Goal: Task Accomplishment & Management: Use online tool/utility

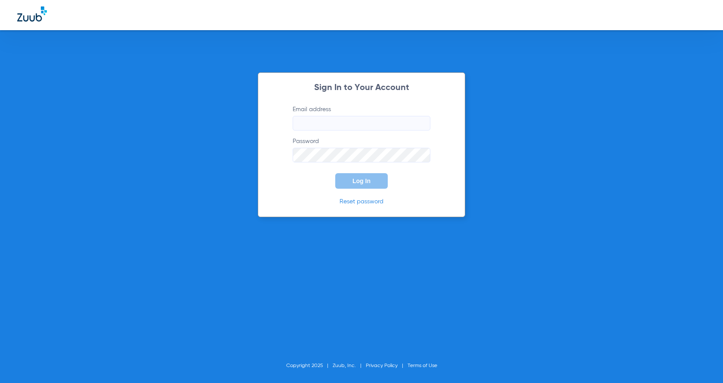
type input "[EMAIL_ADDRESS][PERSON_NAME][DOMAIN_NAME]"
click at [274, 180] on div "Sign In to Your Account Email address anais.huynh@risas.com Password Log In Res…" at bounding box center [362, 144] width 208 height 145
click at [341, 176] on button "Log In" at bounding box center [361, 181] width 53 height 16
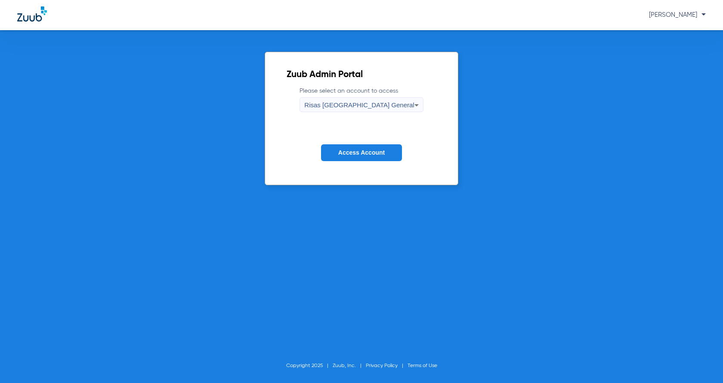
click at [339, 148] on button "Access Account" at bounding box center [361, 152] width 81 height 17
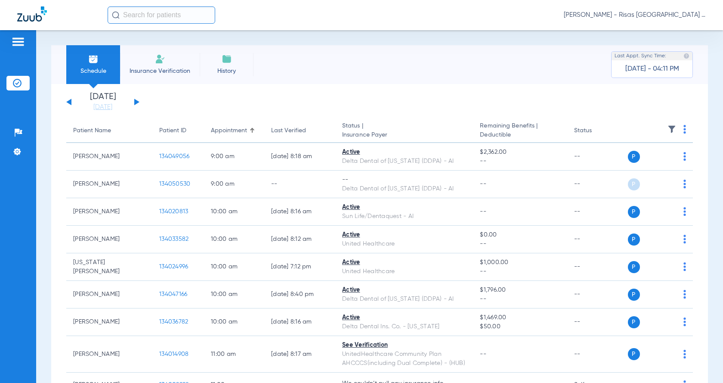
click at [155, 61] on img at bounding box center [160, 59] width 10 height 10
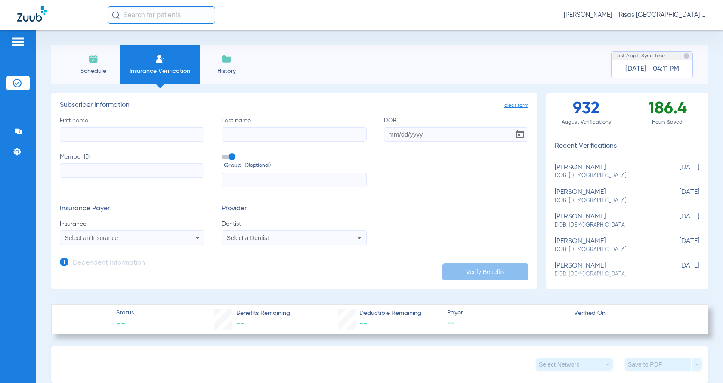
click at [385, 135] on input "DOB" at bounding box center [456, 134] width 145 height 15
type input "12/06/1957"
click at [105, 135] on input "First name" at bounding box center [132, 134] width 145 height 15
type input "maria"
type input "figueroa"
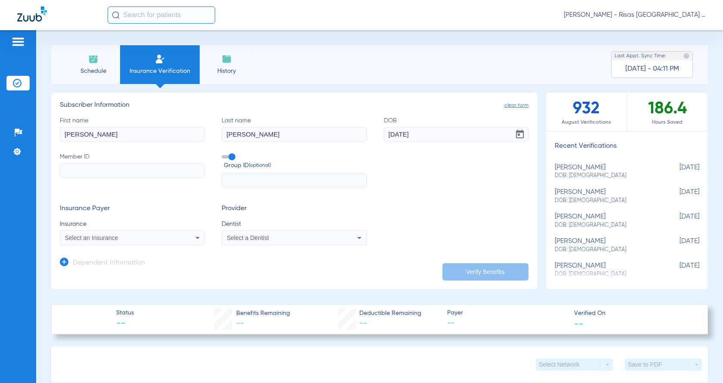
click at [94, 240] on span "Select an Insurance" at bounding box center [91, 237] width 53 height 7
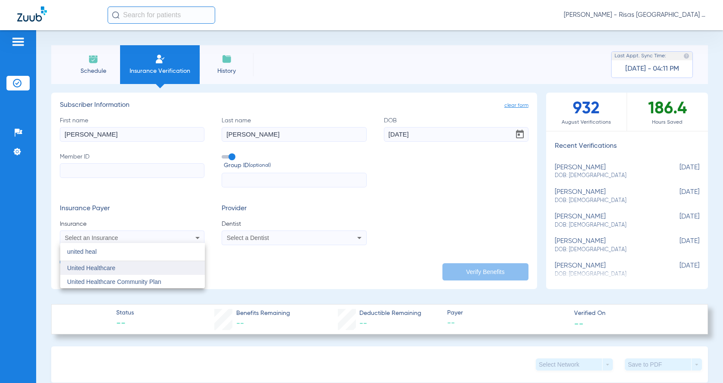
type input "united heal"
click at [104, 273] on mat-option "United Healthcare" at bounding box center [132, 268] width 145 height 14
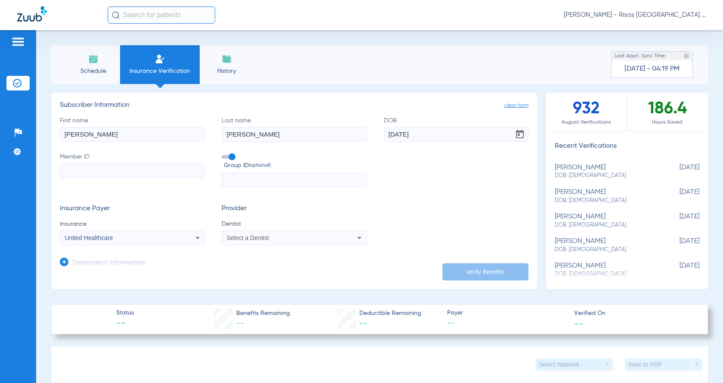
click at [93, 164] on input "Member ID" at bounding box center [132, 170] width 145 height 15
type input "001309435"
click at [262, 235] on span "Select a Dentist" at bounding box center [248, 237] width 42 height 7
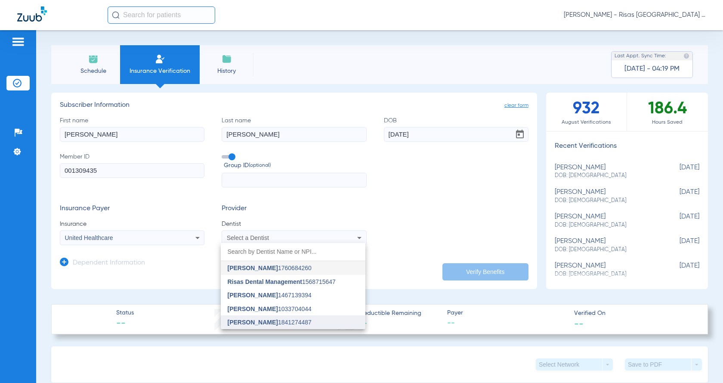
click at [259, 325] on span "Mark Shousha" at bounding box center [253, 322] width 50 height 7
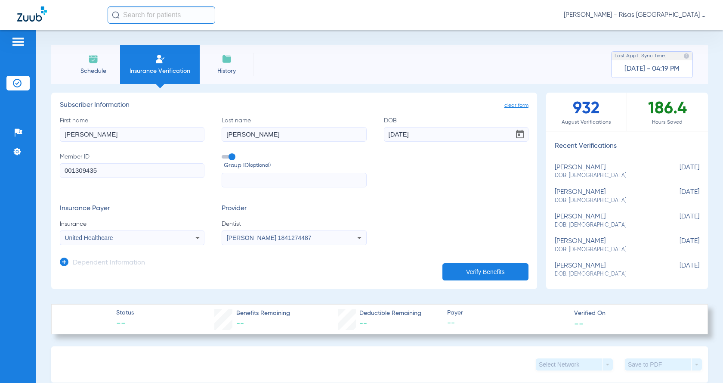
click at [481, 265] on button "Verify Benefits" at bounding box center [486, 271] width 86 height 17
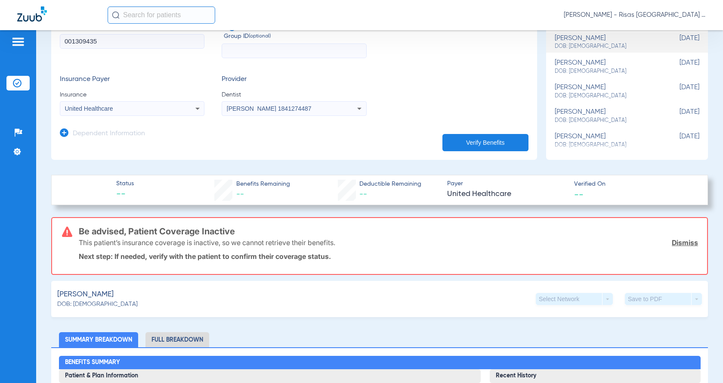
scroll to position [86, 0]
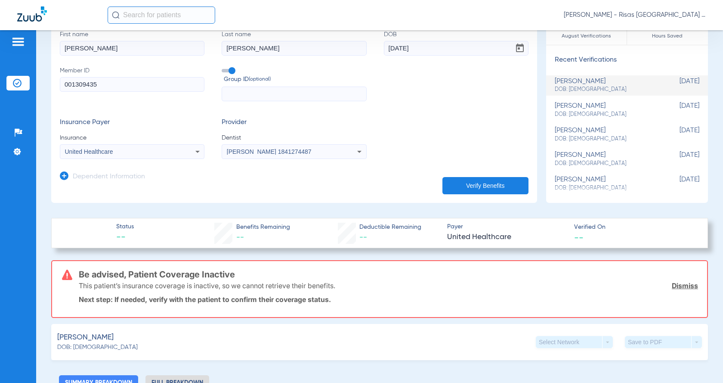
click at [95, 50] on input "maria" at bounding box center [132, 48] width 145 height 15
click at [477, 182] on button "Verify Benefits" at bounding box center [486, 185] width 86 height 17
click at [115, 50] on input "maria f" at bounding box center [132, 48] width 145 height 15
type input "maria j"
click at [449, 186] on button "Verify Benefits" at bounding box center [486, 185] width 86 height 17
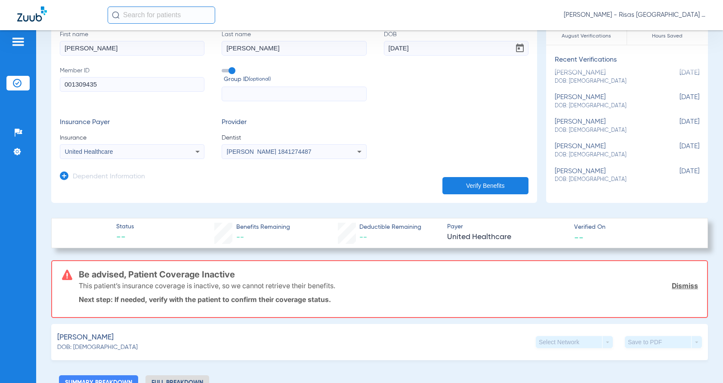
click at [71, 86] on input "001309435" at bounding box center [132, 84] width 145 height 15
type input "1309435"
click at [455, 174] on app-dependent-form "Dependent Information" at bounding box center [294, 173] width 469 height 29
click at [456, 180] on button "Verify Benefits" at bounding box center [486, 185] width 86 height 17
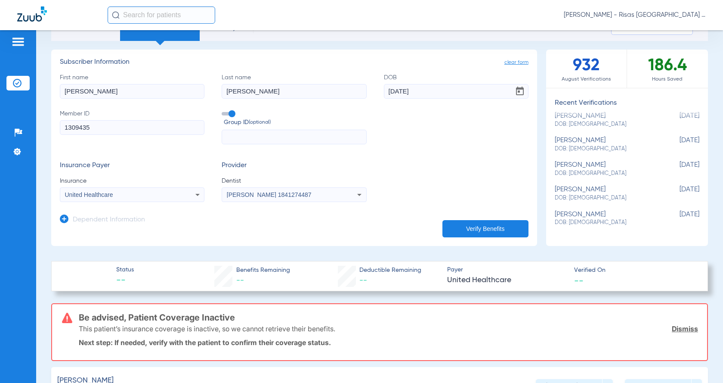
scroll to position [0, 0]
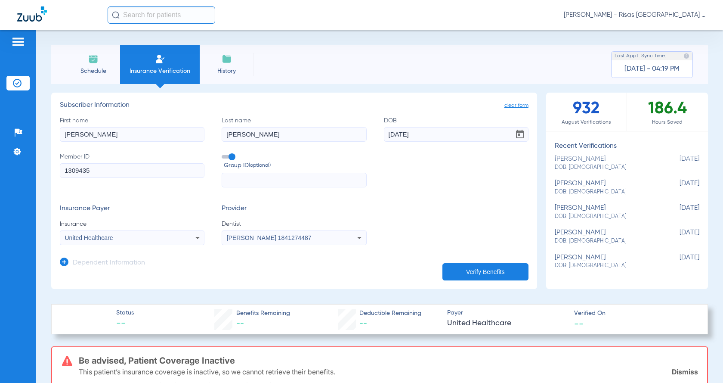
drag, startPoint x: 117, startPoint y: 170, endPoint x: 0, endPoint y: 188, distance: 118.5
click at [0, 188] on div "Patients Insurance Verification Setup Help Center Settings Schedule Insurance V…" at bounding box center [361, 221] width 723 height 383
type input "001621220"
click at [449, 276] on button "Verify Benefits" at bounding box center [486, 271] width 86 height 17
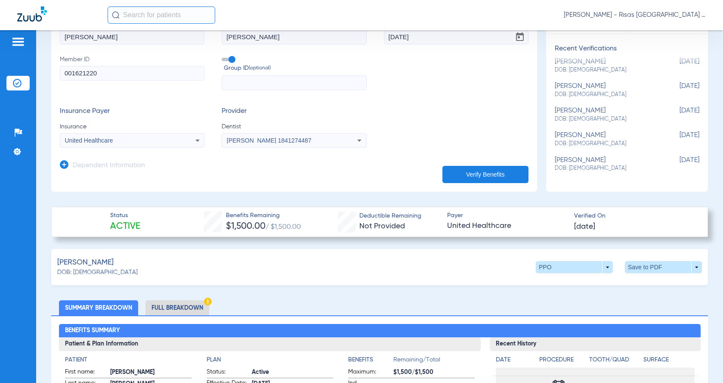
scroll to position [129, 0]
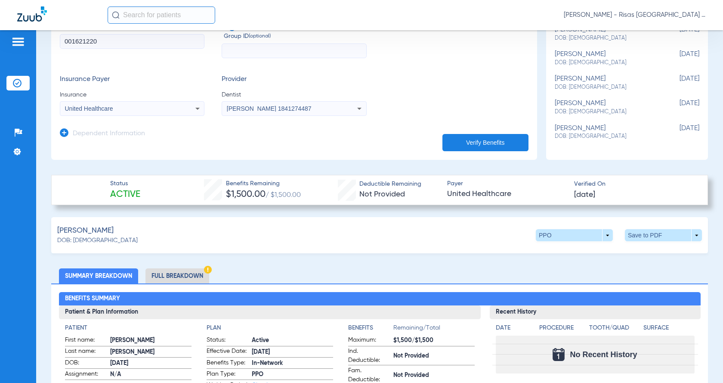
click at [192, 276] on li "Full Breakdown" at bounding box center [178, 275] width 64 height 15
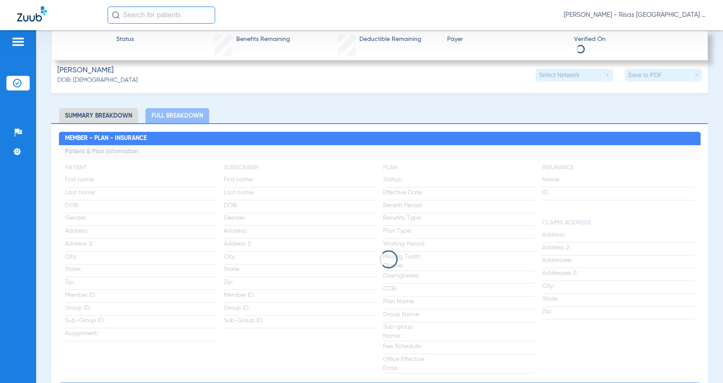
scroll to position [301, 0]
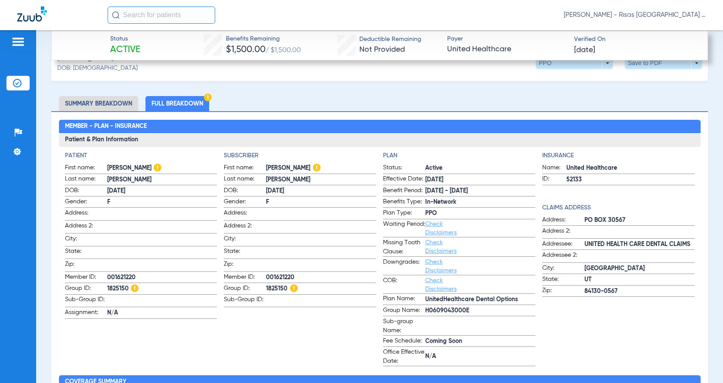
click at [120, 285] on span "1825150" at bounding box center [162, 288] width 110 height 9
copy span "1825150"
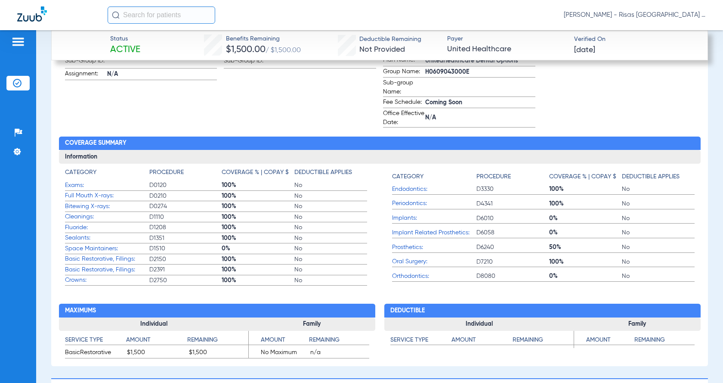
scroll to position [560, 0]
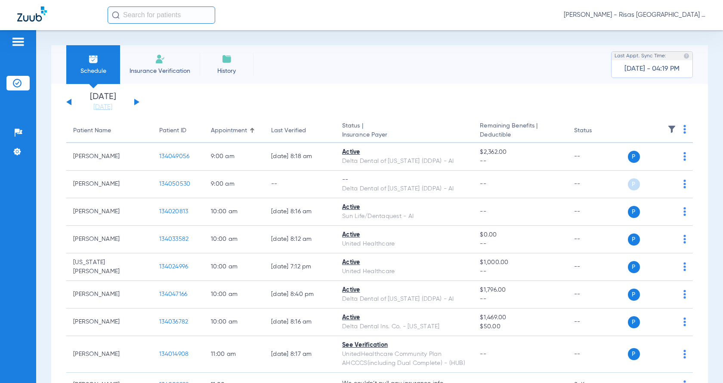
click at [155, 18] on input "text" at bounding box center [162, 14] width 108 height 17
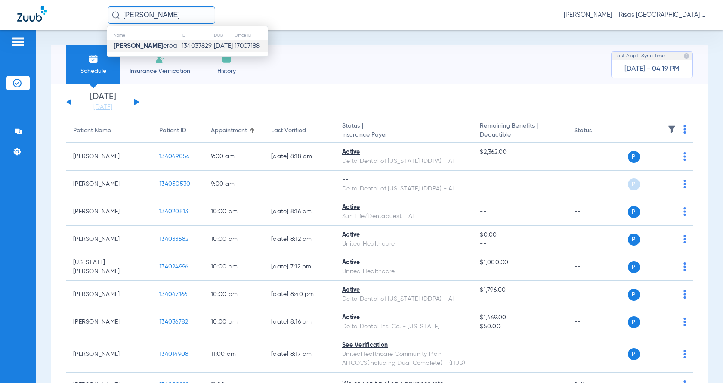
type input "maria figu"
click at [181, 44] on td "134037829" at bounding box center [197, 46] width 32 height 12
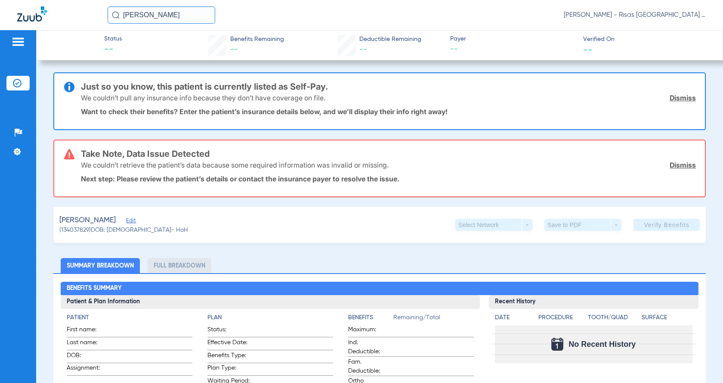
click at [675, 97] on link "Dismiss" at bounding box center [683, 97] width 26 height 9
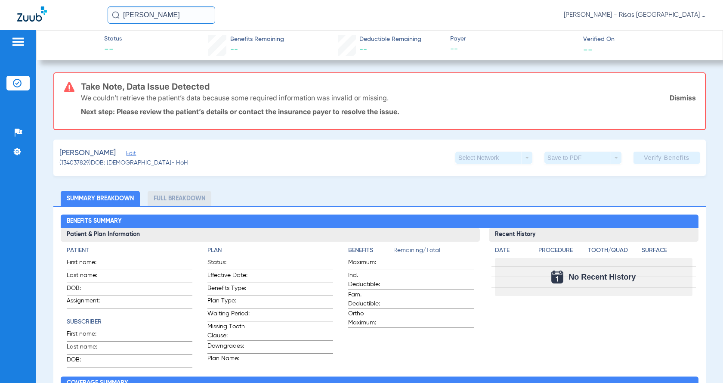
click at [675, 97] on link "Dismiss" at bounding box center [683, 97] width 26 height 9
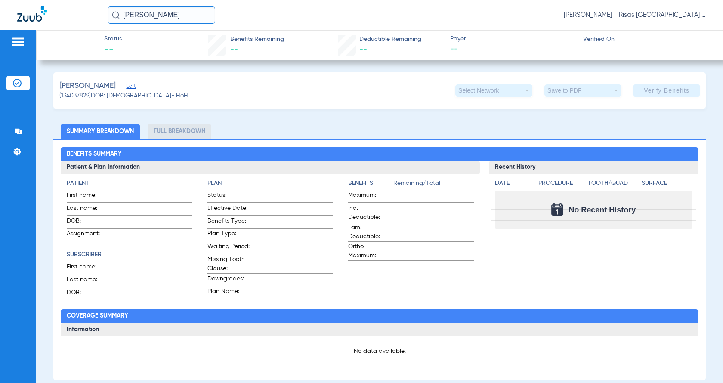
click at [185, 130] on li "Full Breakdown" at bounding box center [180, 131] width 64 height 15
click at [94, 129] on li "Summary Breakdown" at bounding box center [100, 131] width 79 height 15
click at [178, 16] on input "maria figu" at bounding box center [162, 14] width 108 height 17
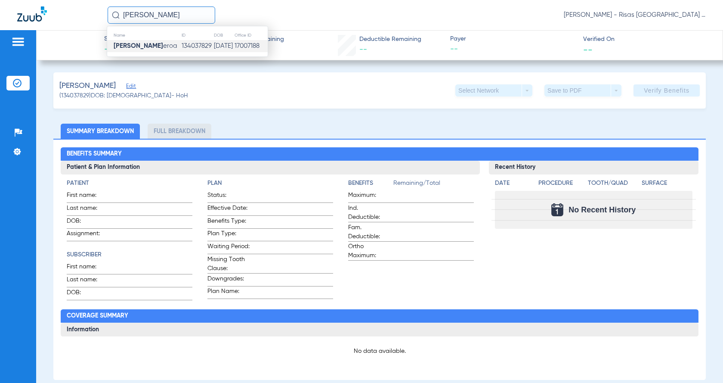
click at [181, 45] on td "134037829" at bounding box center [197, 46] width 32 height 12
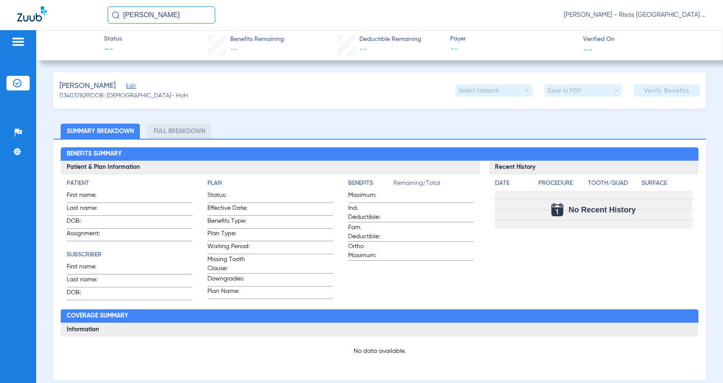
click at [16, 46] on img at bounding box center [18, 42] width 14 height 10
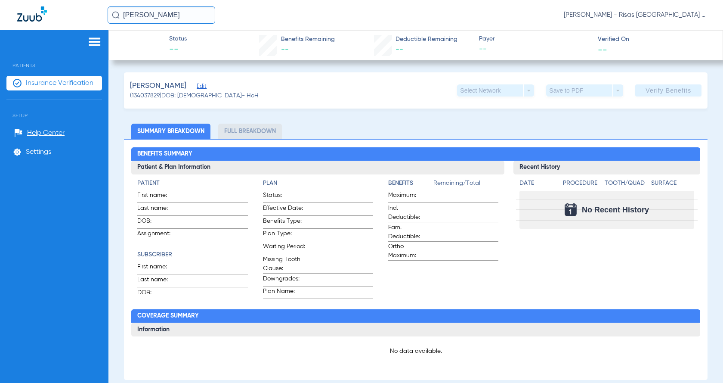
click at [18, 83] on img at bounding box center [17, 83] width 9 height 9
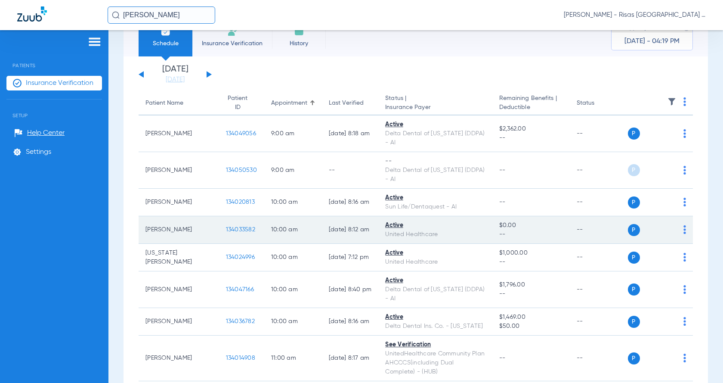
scroll to position [43, 0]
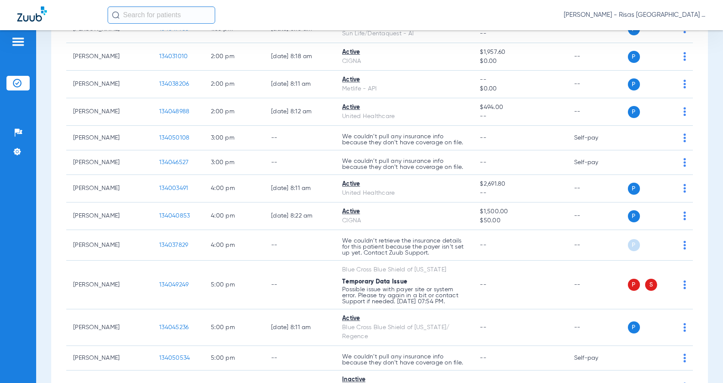
scroll to position [517, 0]
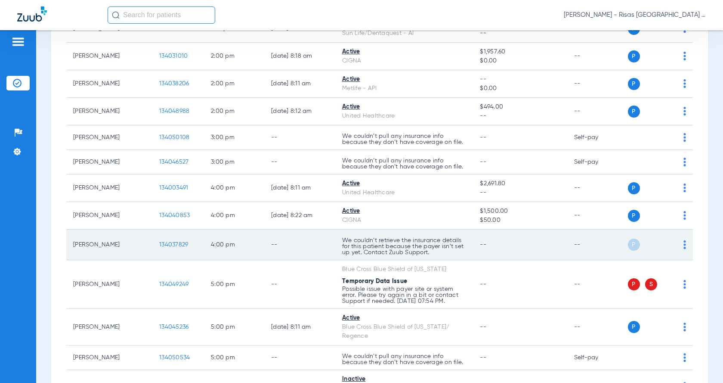
click at [676, 246] on div "P S" at bounding box center [656, 245] width 61 height 12
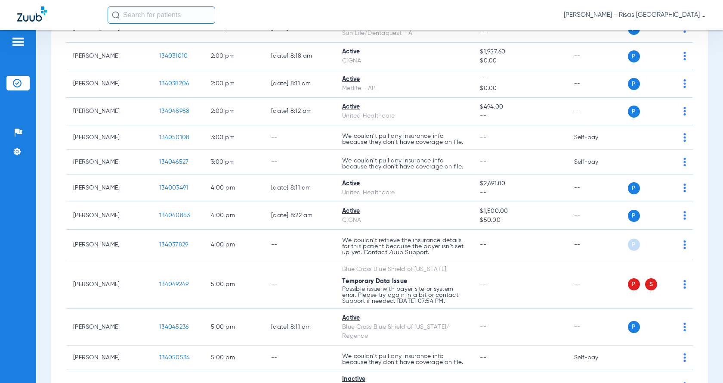
drag, startPoint x: 679, startPoint y: 246, endPoint x: 701, endPoint y: 238, distance: 22.9
click at [701, 238] on div "[DATE] [DATE] [DATE] [DATE] [DATE] [DATE] [DATE] [DATE] [DATE] [DATE] [DATE] [D…" at bounding box center [379, 167] width 657 height 1201
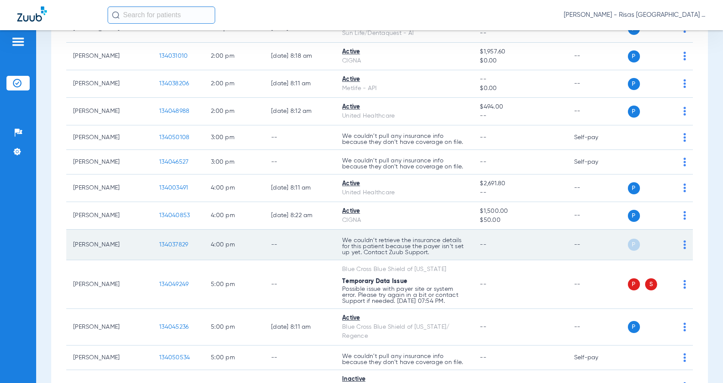
click at [684, 245] on img at bounding box center [685, 244] width 3 height 9
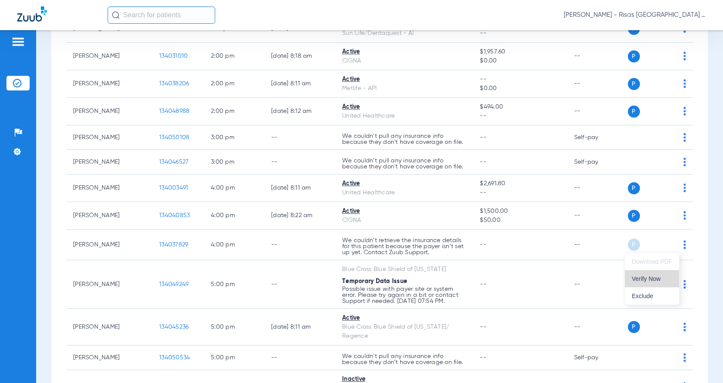
click at [653, 281] on span "Verify Now" at bounding box center [652, 279] width 40 height 6
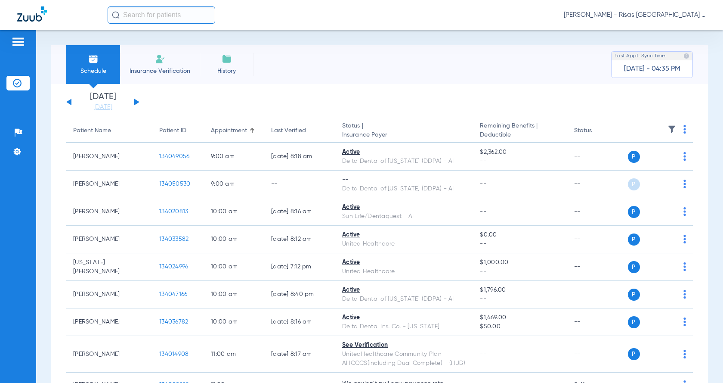
click at [160, 65] on li "Insurance Verification" at bounding box center [160, 64] width 80 height 39
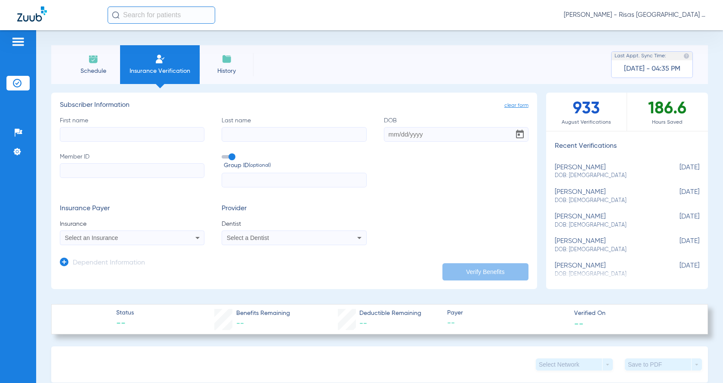
click at [123, 137] on input "First name" at bounding box center [132, 134] width 145 height 15
click at [267, 173] on input "text" at bounding box center [294, 180] width 145 height 15
paste input "0654006"
type input "0654006"
click at [117, 170] on input "Member ID" at bounding box center [132, 170] width 145 height 15
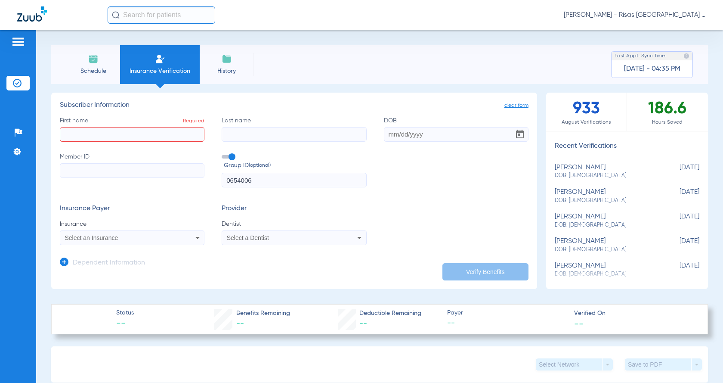
paste input "U91878356"
type input "U91878356"
click at [103, 128] on input "First name Required" at bounding box center [132, 134] width 145 height 15
click at [397, 135] on input "DOB" at bounding box center [456, 134] width 145 height 15
type input "09/06/1983"
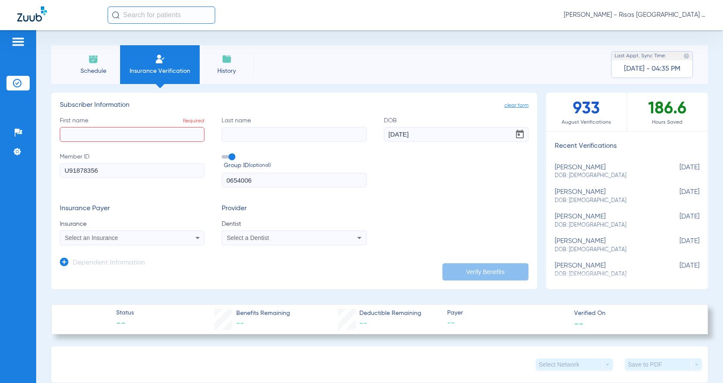
click at [152, 135] on input "First name Required" at bounding box center [132, 134] width 145 height 15
type input "victor"
type input "montemayor"
click at [138, 243] on div "Select an Insurance" at bounding box center [132, 238] width 144 height 10
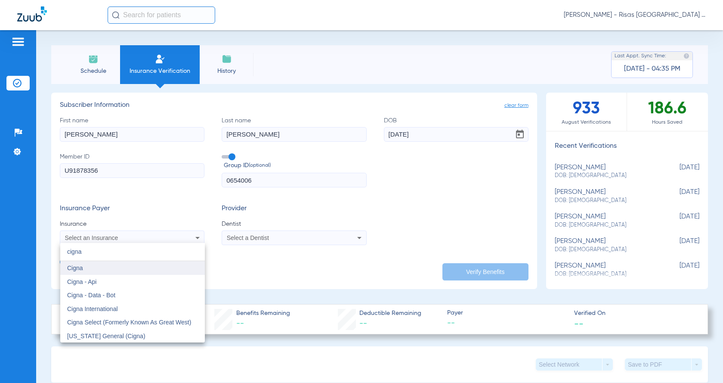
type input "cigna"
click at [112, 266] on mat-option "Cigna" at bounding box center [132, 268] width 145 height 14
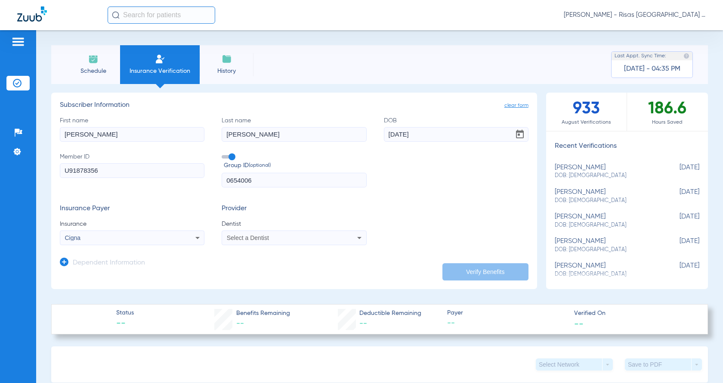
click at [260, 242] on div "Select a Dentist" at bounding box center [294, 238] width 144 height 10
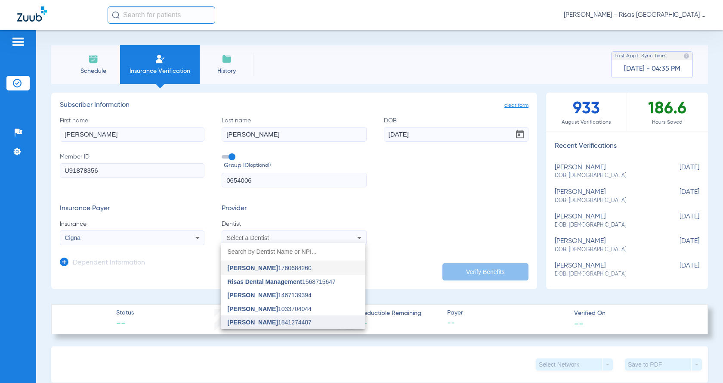
click at [264, 318] on mat-option "Mark Shousha 1841274487" at bounding box center [293, 322] width 145 height 14
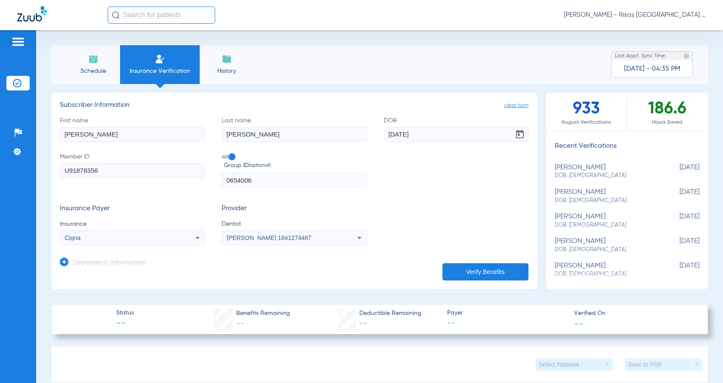
click at [469, 267] on button "Verify Benefits" at bounding box center [486, 271] width 86 height 17
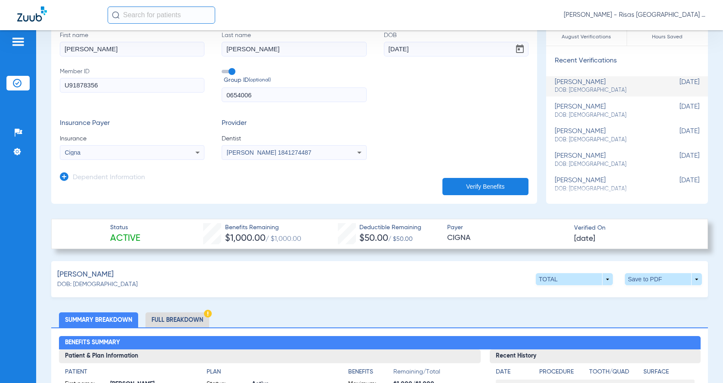
scroll to position [86, 0]
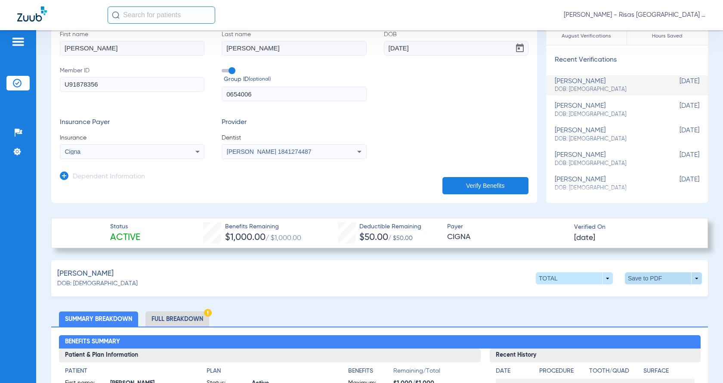
click at [654, 280] on span at bounding box center [664, 278] width 21 height 21
click at [605, 292] on span "Save to PDF" at bounding box center [593, 295] width 34 height 6
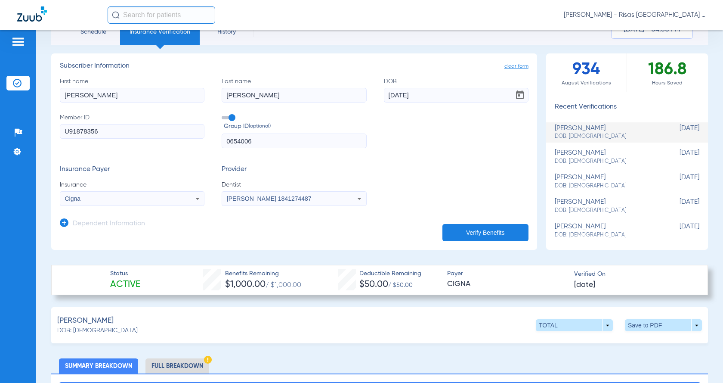
scroll to position [0, 0]
